Goal: Information Seeking & Learning: Learn about a topic

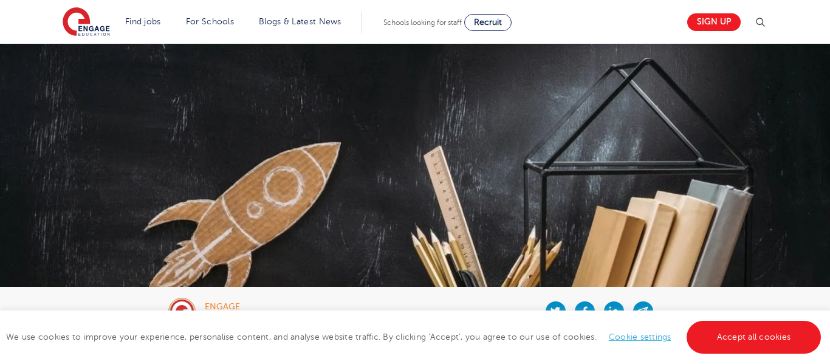
click at [496, 207] on img at bounding box center [415, 228] width 830 height 368
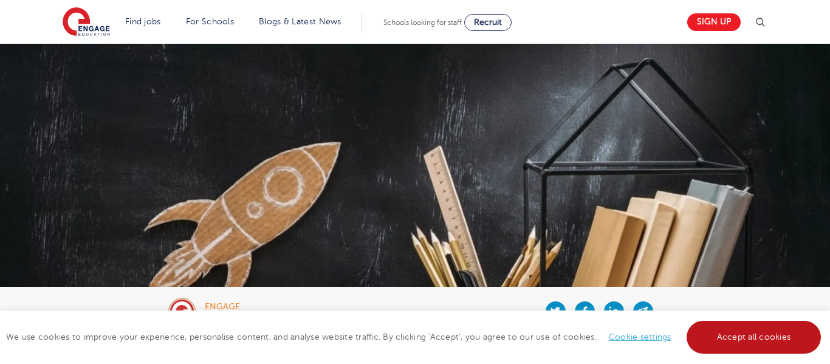
click at [731, 340] on link "Accept all cookies" at bounding box center [754, 337] width 135 height 33
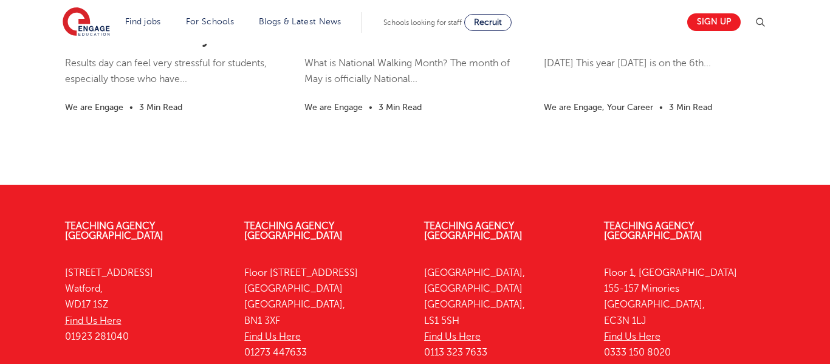
scroll to position [2012, 0]
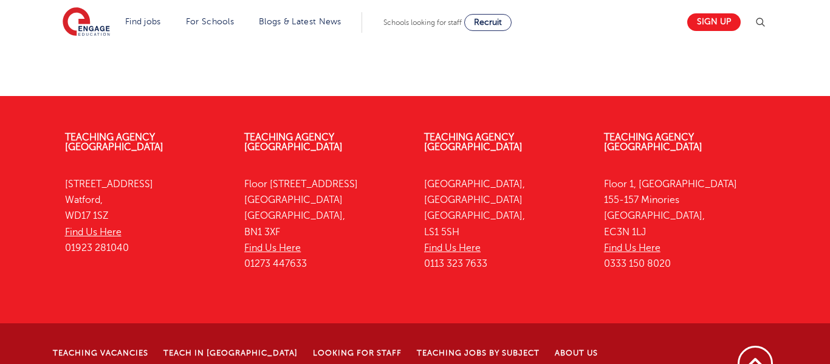
drag, startPoint x: 168, startPoint y: 235, endPoint x: 518, endPoint y: 393, distance: 383.4
click at [402, 238] on div "Teaching Agency [STREET_ADDRESS] Find Us Here 01273 447633" at bounding box center [325, 203] width 180 height 179
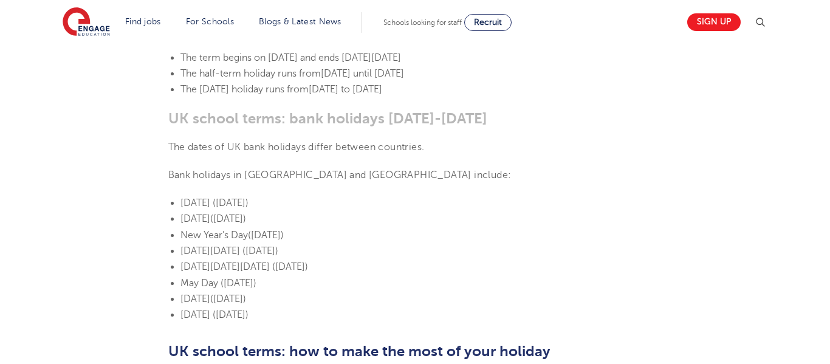
scroll to position [649, 0]
drag, startPoint x: 171, startPoint y: 187, endPoint x: 404, endPoint y: 299, distance: 259.0
click at [404, 299] on ul "[DATE] ([DATE]) [DATE] ([DATE]) New Year’s Day ([DATE]) [DATE][DATE] ([DATE]) […" at bounding box center [415, 260] width 494 height 128
copy ul "[DATE] ([DATE]) [DATE] ([DATE]) New Year’s Day ([DATE]) [DATE][DATE] ([DATE]) […"
